Goal: Task Accomplishment & Management: Use online tool/utility

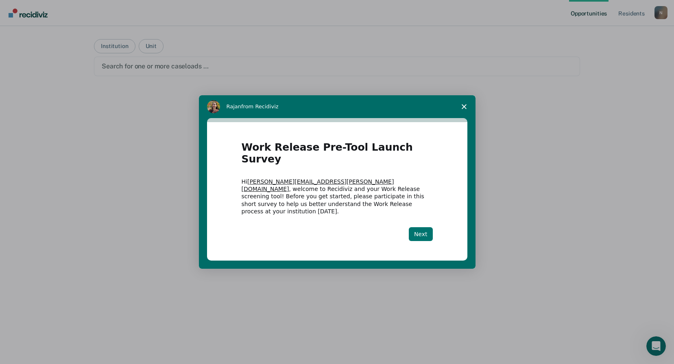
click at [425, 227] on button "Next" at bounding box center [421, 234] width 24 height 14
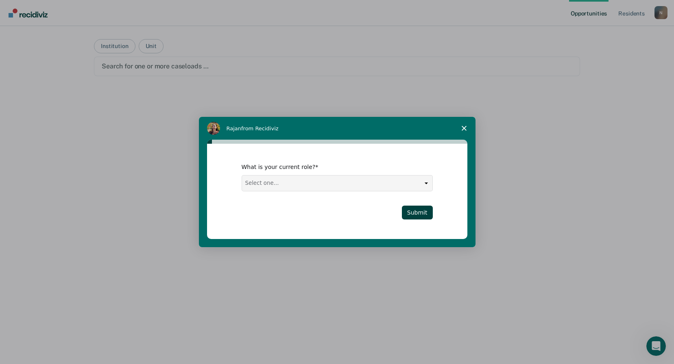
click at [425, 184] on select "Select one... Case Manager FUM Assistant [PERSON_NAME] [PERSON_NAME]" at bounding box center [337, 182] width 190 height 15
select select "Case Manager"
click at [242, 175] on select "Select one... Case Manager FUM Assistant [PERSON_NAME] [PERSON_NAME]" at bounding box center [337, 182] width 190 height 15
click at [420, 212] on button "Submit" at bounding box center [417, 212] width 31 height 14
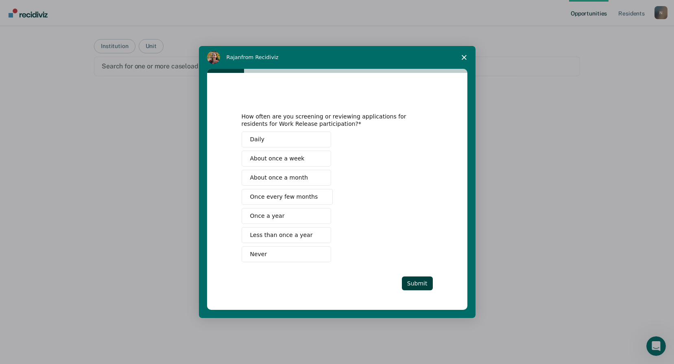
click at [285, 201] on span "Once every few months" at bounding box center [284, 196] width 68 height 9
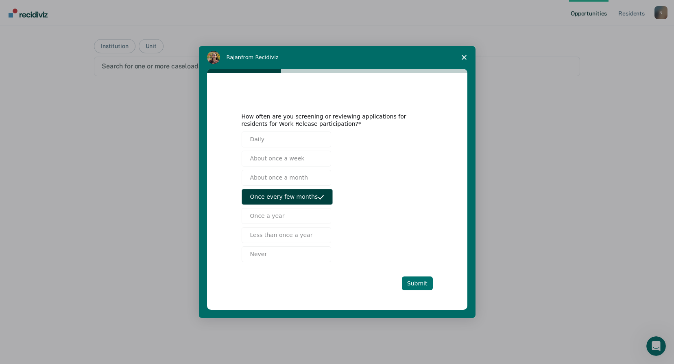
click at [423, 281] on button "Submit" at bounding box center [417, 283] width 31 height 14
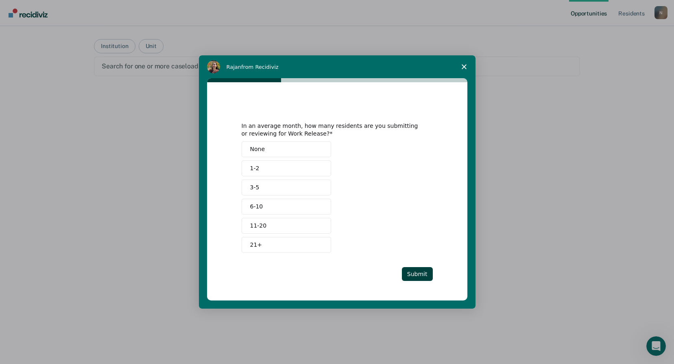
click at [279, 150] on button "None" at bounding box center [286, 149] width 89 height 16
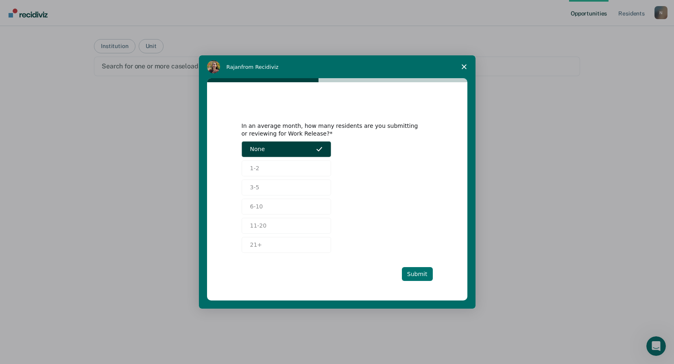
click at [418, 271] on button "Submit" at bounding box center [417, 274] width 31 height 14
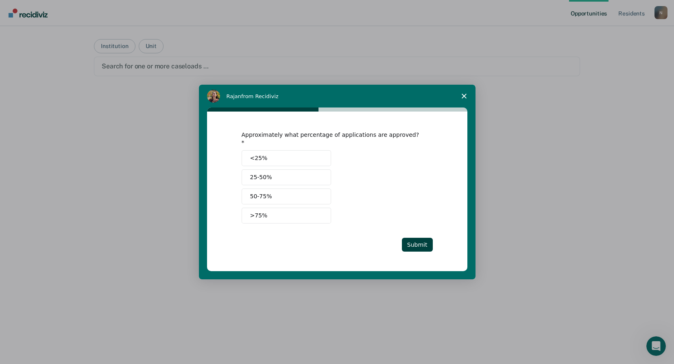
click at [294, 158] on button "<25%" at bounding box center [286, 158] width 89 height 16
click at [428, 244] on button "Submit" at bounding box center [417, 245] width 31 height 14
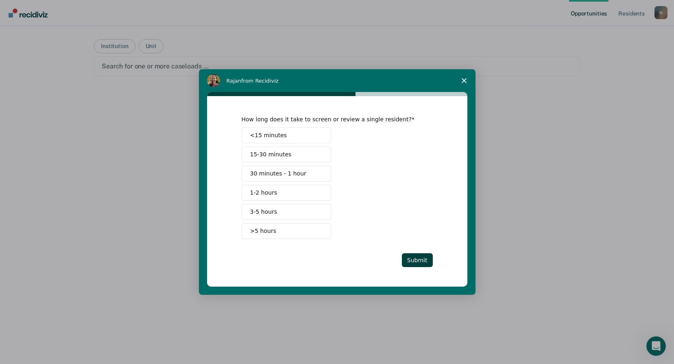
click at [305, 137] on button "<15 minutes" at bounding box center [286, 135] width 89 height 16
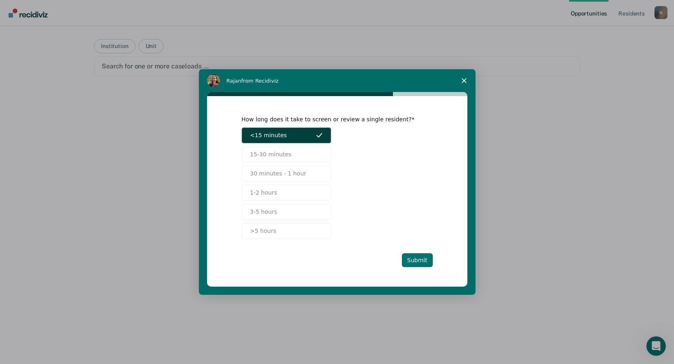
click at [422, 261] on button "Submit" at bounding box center [417, 260] width 31 height 14
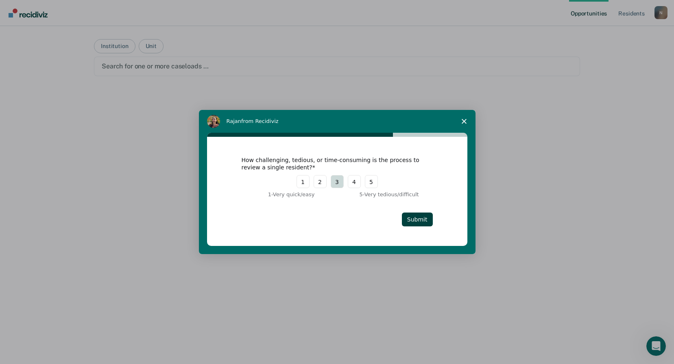
click at [338, 184] on button "3" at bounding box center [337, 181] width 13 height 13
click at [421, 220] on button "Submit" at bounding box center [417, 219] width 31 height 14
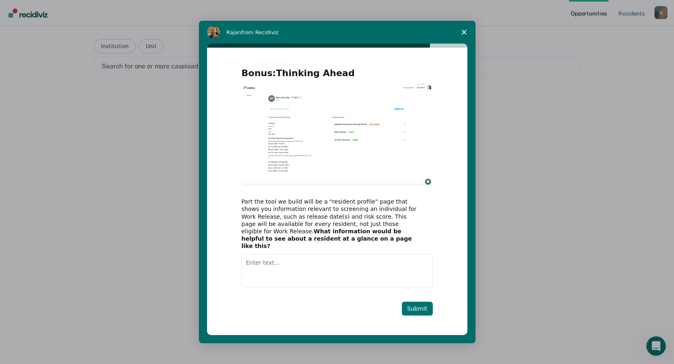
click at [417, 303] on button "Submit" at bounding box center [417, 308] width 31 height 14
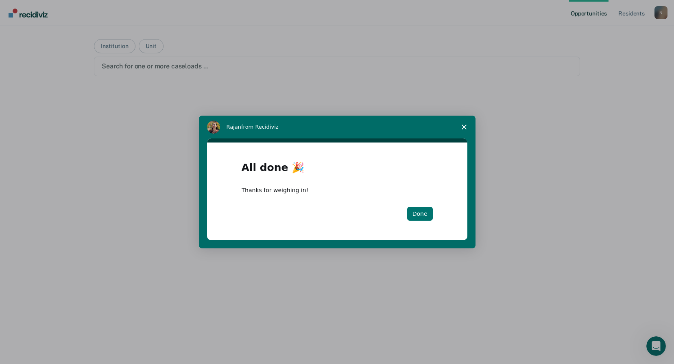
click at [415, 211] on button "Done" at bounding box center [420, 214] width 26 height 14
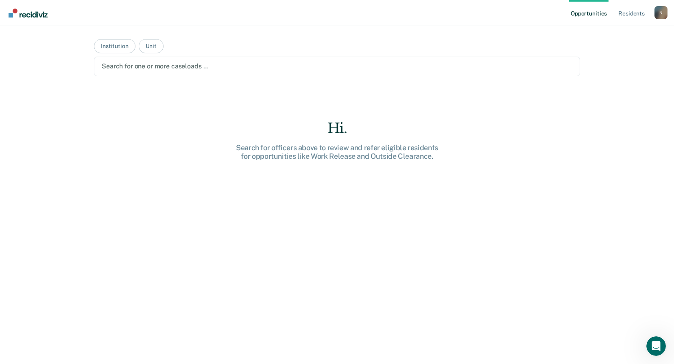
click at [155, 72] on div "Search for one or more caseloads …" at bounding box center [337, 66] width 472 height 11
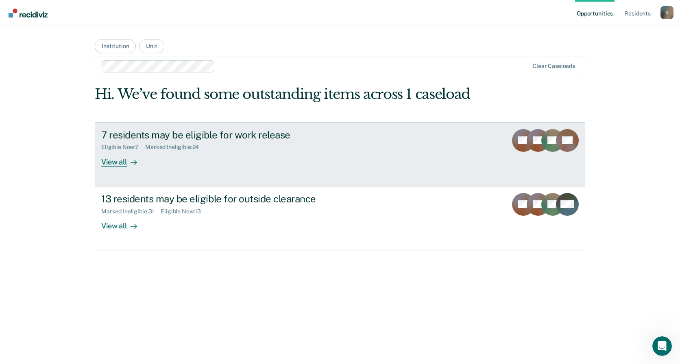
click at [118, 162] on div "View all" at bounding box center [124, 159] width 46 height 16
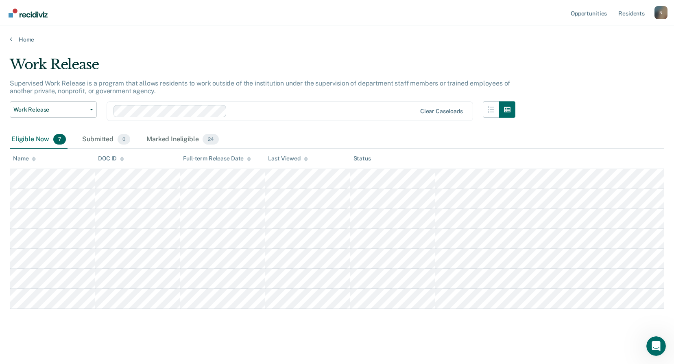
scroll to position [3, 0]
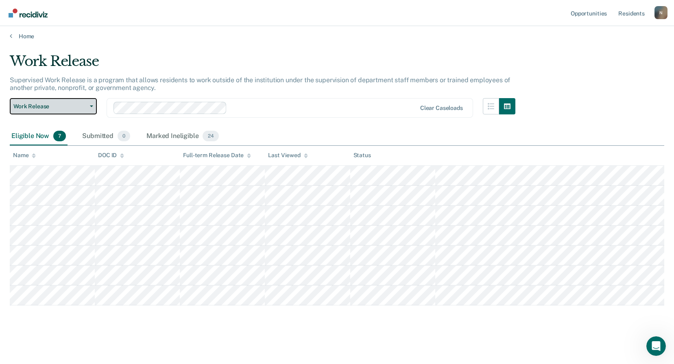
click at [93, 108] on button "Work Release" at bounding box center [53, 106] width 87 height 16
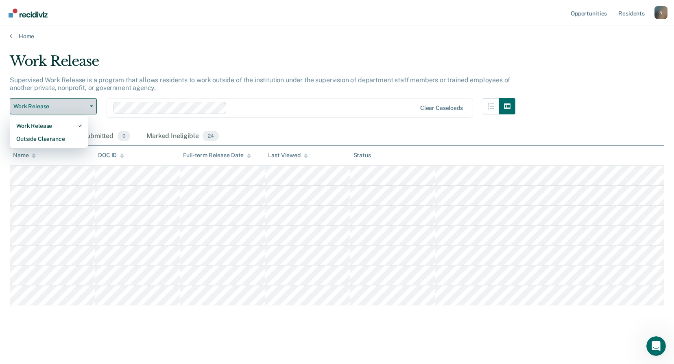
click at [93, 105] on button "Work Release" at bounding box center [53, 106] width 87 height 16
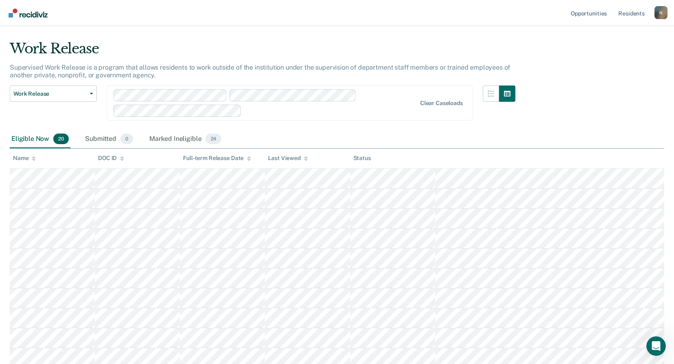
scroll to position [0, 0]
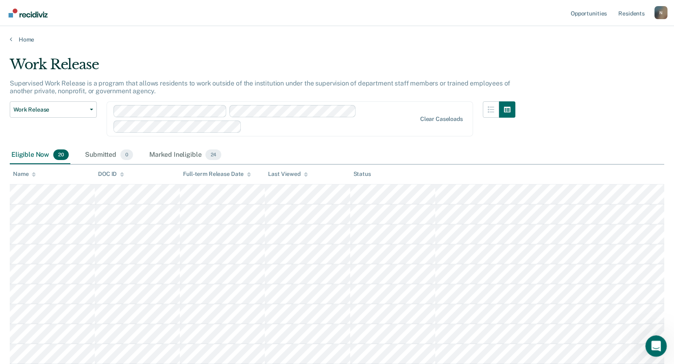
click at [655, 347] on icon "Open Intercom Messenger" at bounding box center [654, 344] width 13 height 13
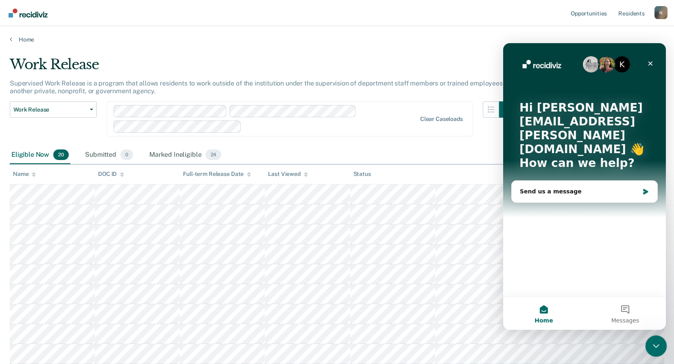
click at [655, 347] on icon "Close Intercom Messenger" at bounding box center [655, 345] width 10 height 10
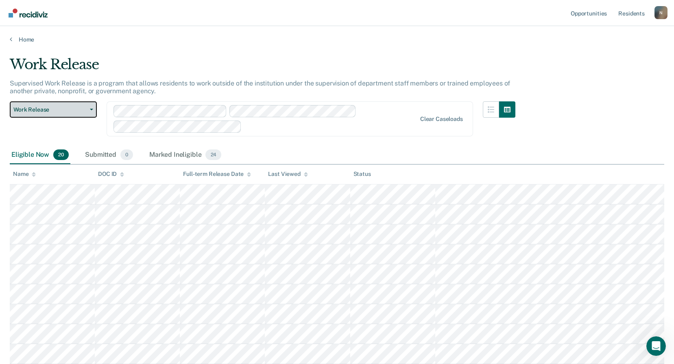
click at [92, 109] on icon "button" at bounding box center [91, 110] width 3 height 2
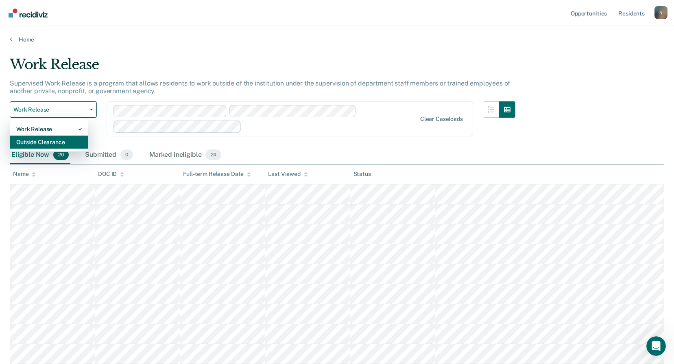
click at [64, 143] on div "Outside Clearance" at bounding box center [48, 141] width 65 height 13
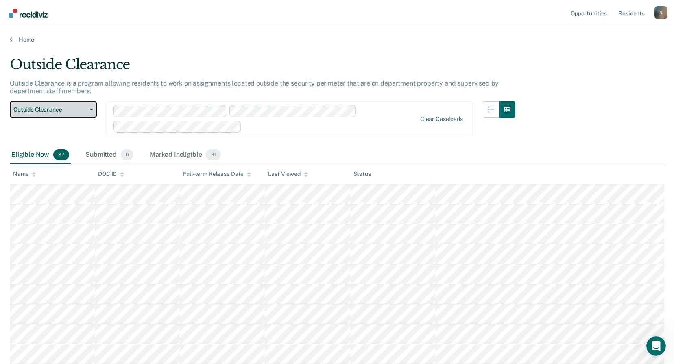
click at [91, 109] on icon "button" at bounding box center [91, 110] width 3 height 2
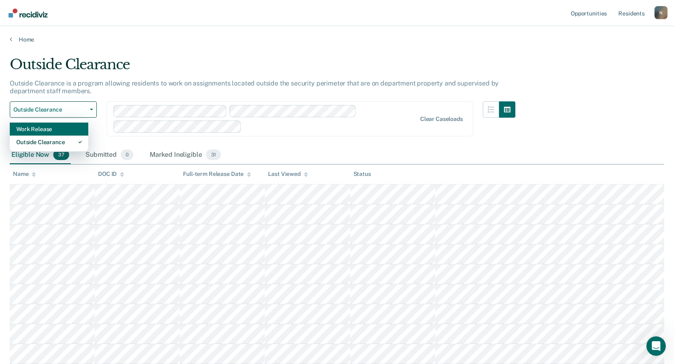
click at [61, 127] on div "Work Release" at bounding box center [48, 128] width 65 height 13
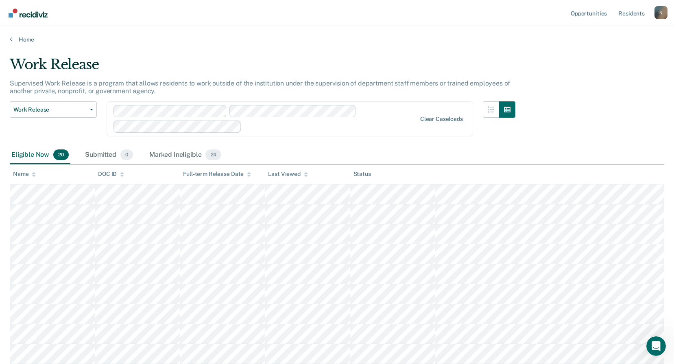
click at [249, 175] on icon at bounding box center [249, 176] width 4 height 2
click at [494, 108] on icon "button" at bounding box center [491, 109] width 7 height 7
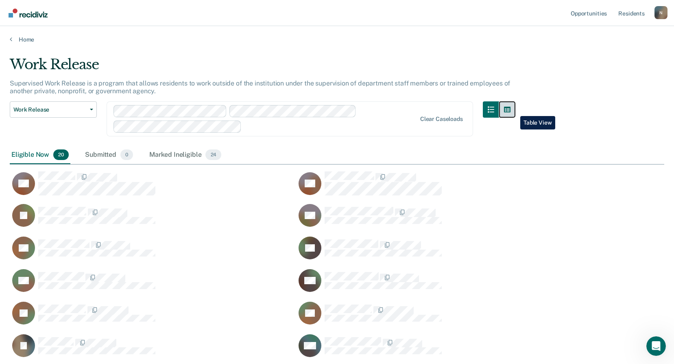
click at [511, 110] on icon "button" at bounding box center [507, 110] width 7 height 6
